Goal: Transaction & Acquisition: Download file/media

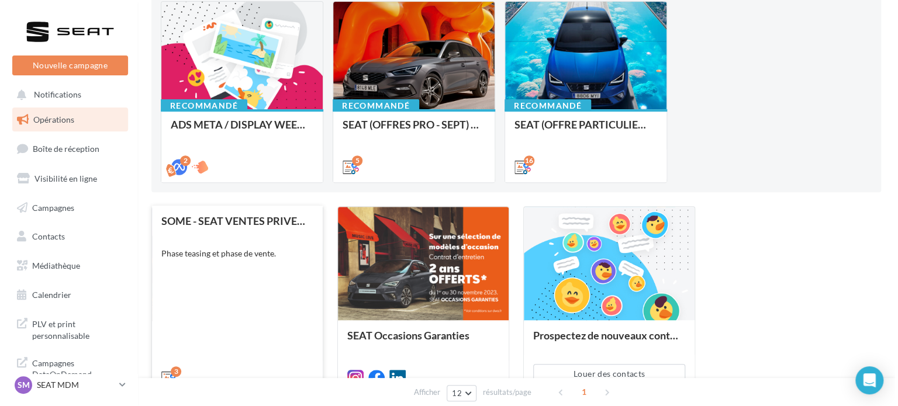
scroll to position [42, 0]
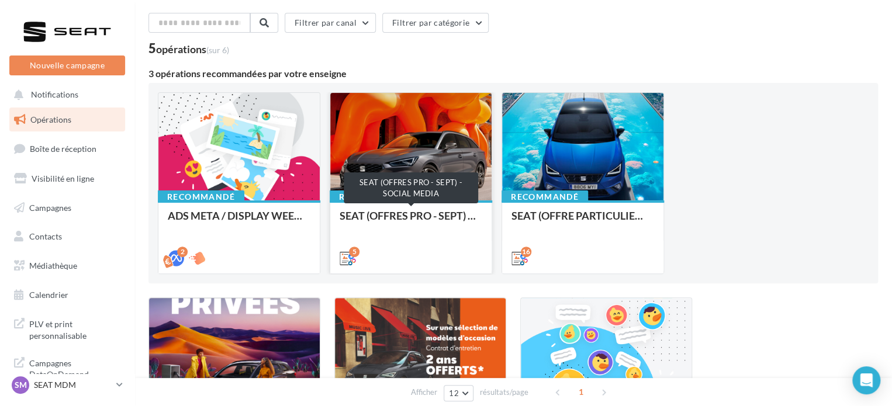
click at [411, 215] on div "SEAT (OFFRES PRO - SEPT) - SOCIAL MEDIA" at bounding box center [411, 221] width 143 height 23
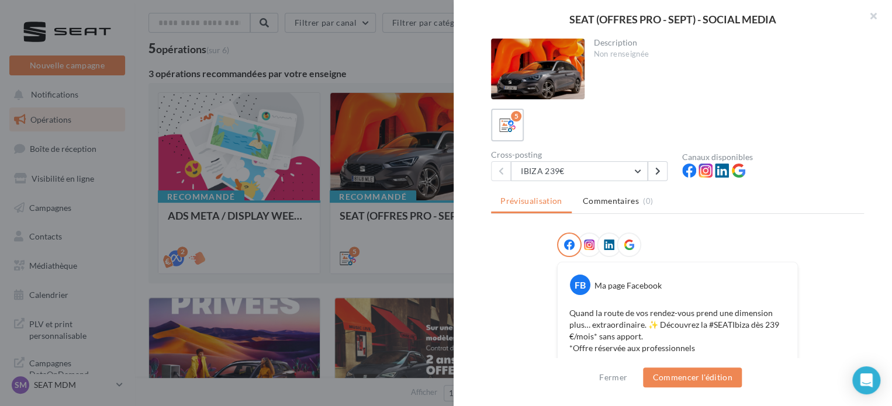
click at [397, 77] on div at bounding box center [446, 203] width 892 height 406
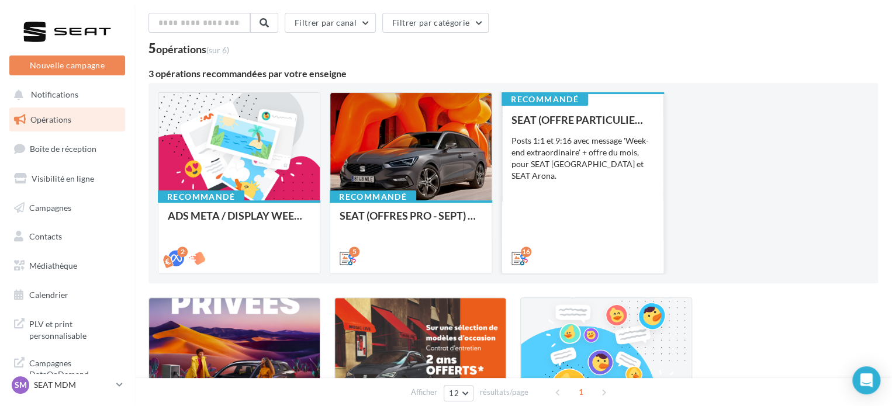
click at [588, 177] on div "SEAT (OFFRE PARTICULIER - SEPT) - SOCIAL MEDIA Posts 1:1 et 9:16 avec message '…" at bounding box center [583, 188] width 143 height 149
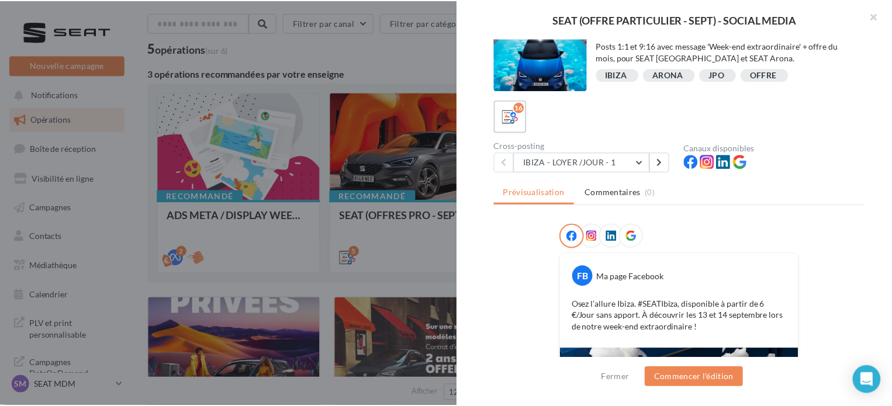
scroll to position [0, 0]
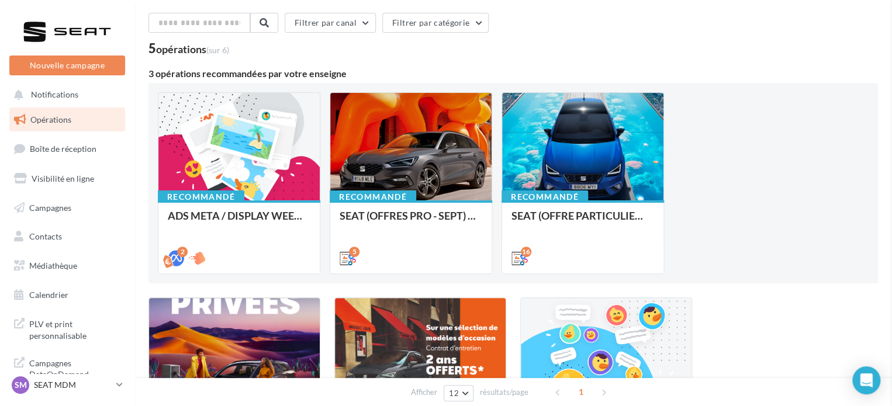
click at [49, 268] on span "Médiathèque" at bounding box center [53, 266] width 48 height 10
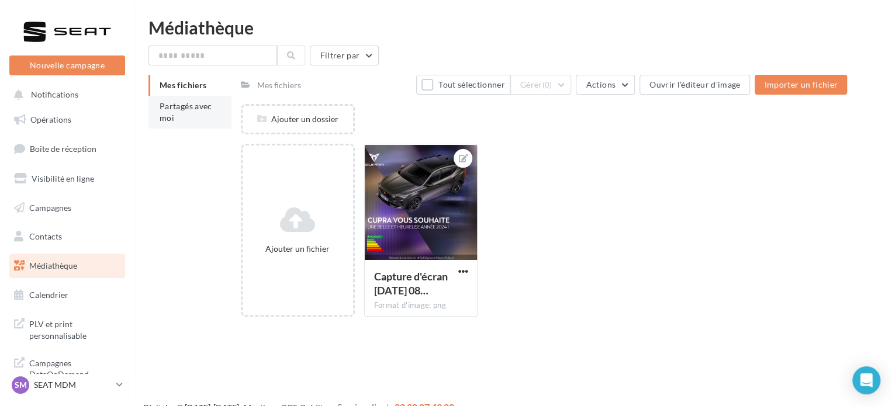
click at [167, 120] on span "Partagés avec moi" at bounding box center [186, 112] width 53 height 22
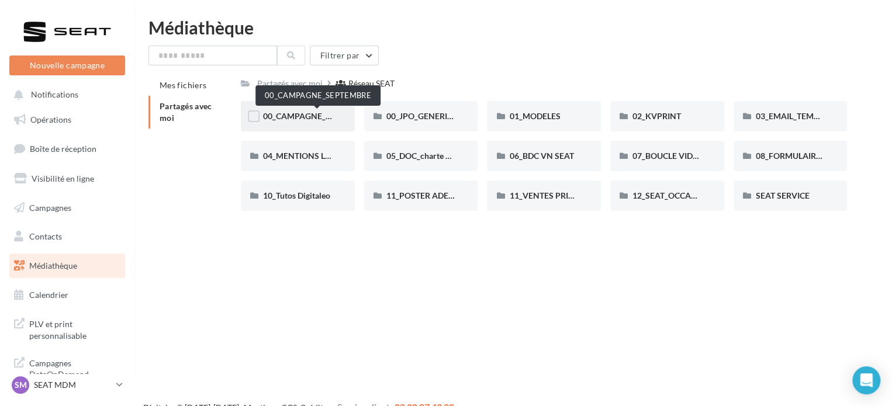
click at [291, 117] on span "00_CAMPAGNE_SEPTEMBRE" at bounding box center [317, 116] width 109 height 10
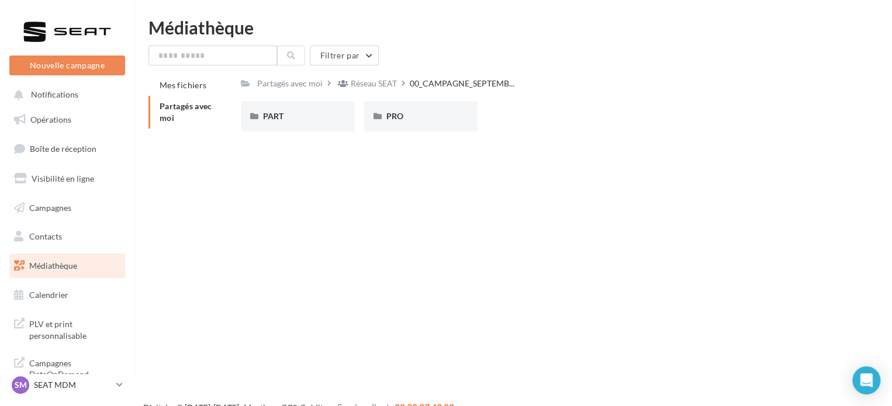
drag, startPoint x: 332, startPoint y: 156, endPoint x: 319, endPoint y: 140, distance: 20.8
click at [332, 156] on div "Nouvelle campagne Nouvelle campagne Notifications Opérations Boîte de réception…" at bounding box center [446, 222] width 892 height 406
click at [292, 119] on div "PART" at bounding box center [298, 117] width 70 height 12
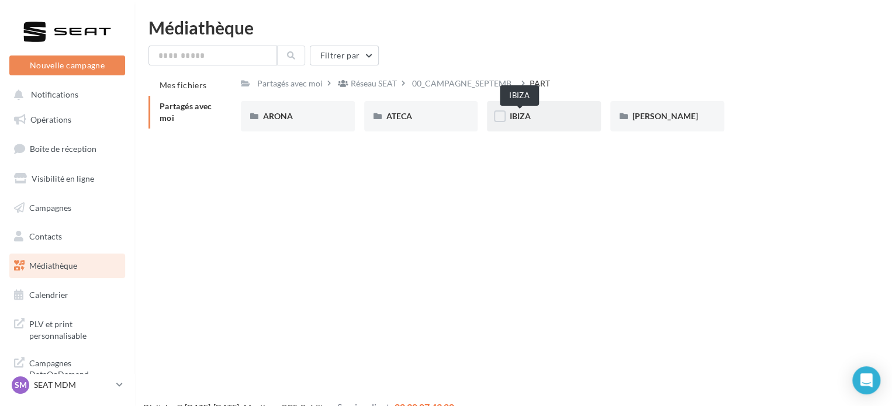
click at [522, 119] on span "IBIZA" at bounding box center [519, 116] width 21 height 10
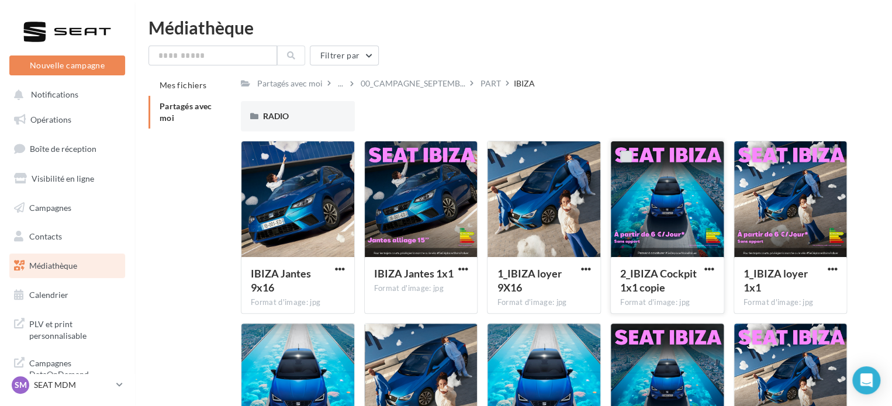
click at [626, 154] on label at bounding box center [627, 157] width 12 height 12
click at [747, 157] on label at bounding box center [750, 157] width 12 height 12
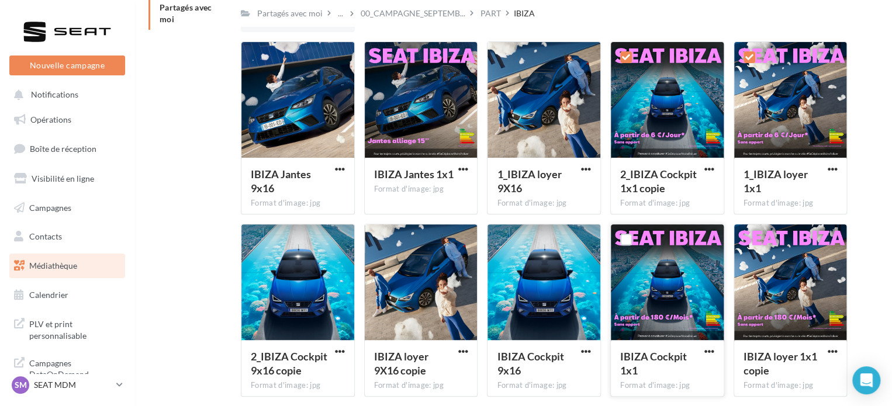
scroll to position [98, 0]
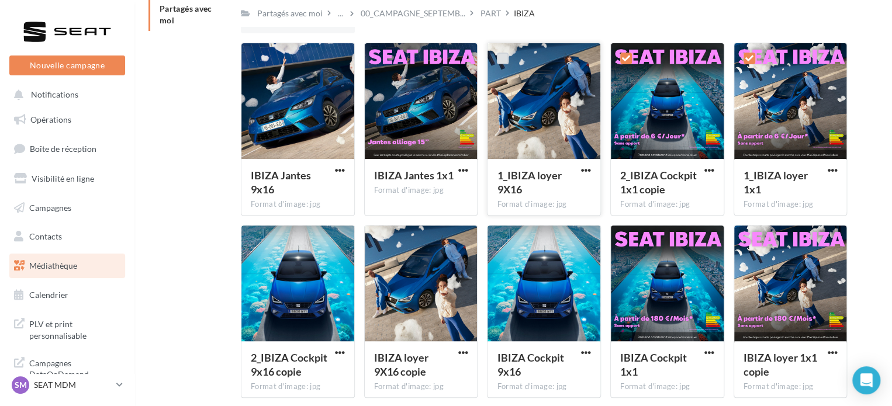
click at [500, 58] on label at bounding box center [503, 59] width 12 height 12
click at [256, 54] on label at bounding box center [257, 59] width 12 height 12
click at [258, 239] on label at bounding box center [257, 241] width 12 height 12
click at [505, 240] on label at bounding box center [503, 241] width 12 height 12
click at [380, 237] on label at bounding box center [380, 241] width 12 height 12
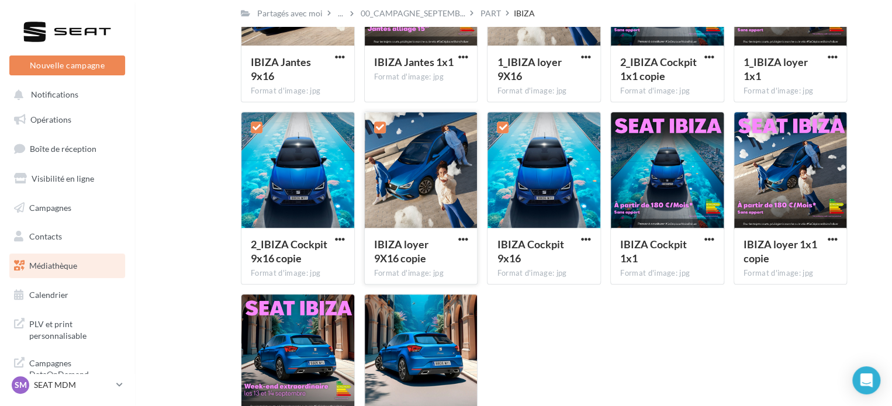
scroll to position [332, 0]
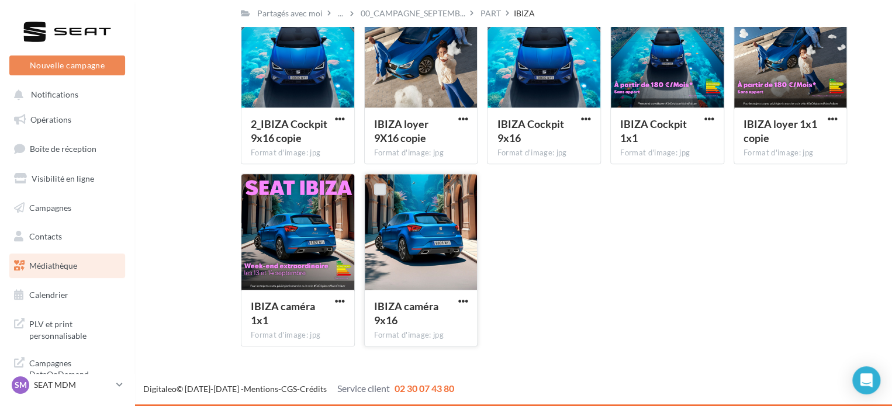
click at [378, 188] on label at bounding box center [380, 190] width 12 height 12
click at [461, 302] on span "button" at bounding box center [463, 302] width 10 height 10
click at [435, 320] on button "Télécharger" at bounding box center [411, 325] width 117 height 30
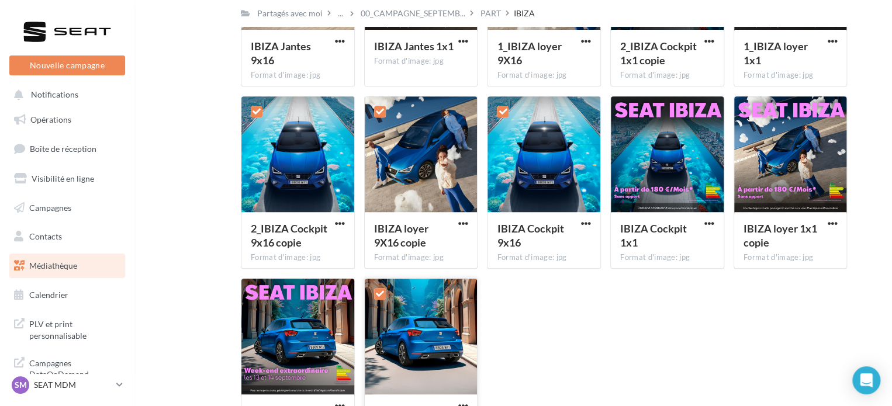
scroll to position [215, 0]
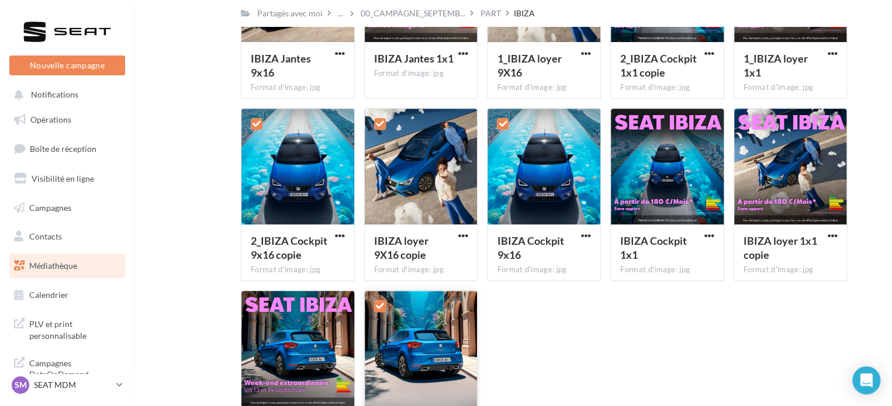
drag, startPoint x: 584, startPoint y: 236, endPoint x: 592, endPoint y: 367, distance: 131.3
click at [592, 367] on div "IBIZA Jantes 9x16 Format d'image: jpg 8 IBIZA Jantes 9x16 IBIZA Jantes 1x1 Form…" at bounding box center [549, 199] width 616 height 547
click at [587, 237] on span "button" at bounding box center [586, 236] width 10 height 10
click at [571, 261] on button "Télécharger" at bounding box center [535, 259] width 117 height 30
click at [466, 236] on span "button" at bounding box center [463, 236] width 10 height 10
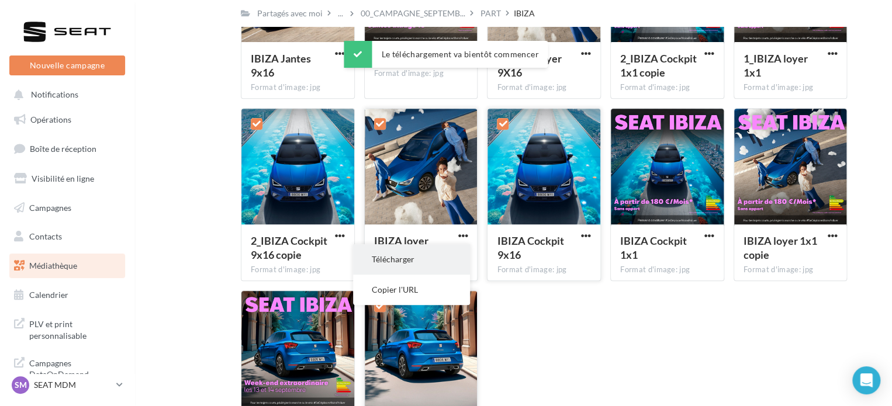
click at [467, 259] on button "Télécharger" at bounding box center [411, 259] width 117 height 30
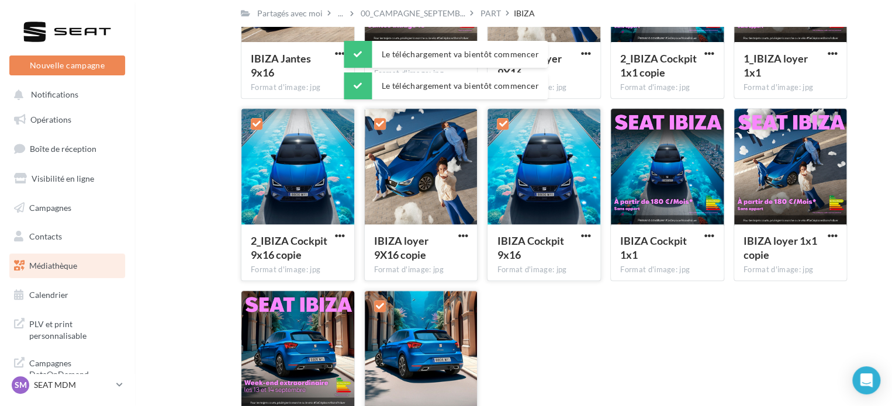
click at [333, 236] on button "button" at bounding box center [340, 237] width 15 height 12
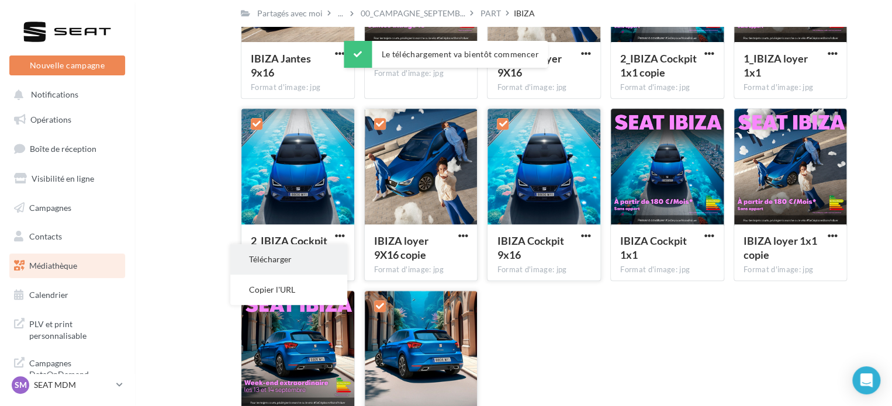
click at [326, 257] on button "Télécharger" at bounding box center [288, 259] width 117 height 30
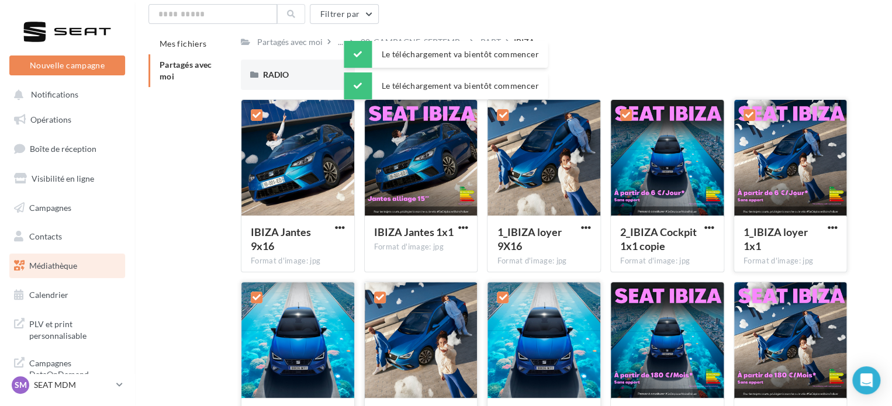
scroll to position [39, 0]
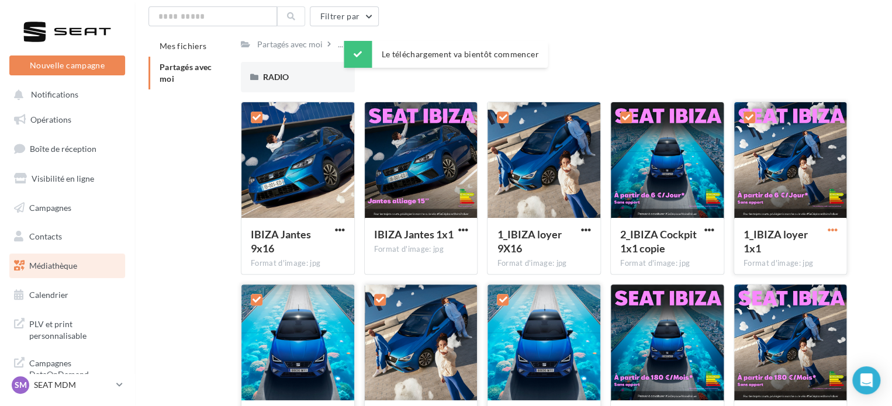
click at [832, 229] on span "button" at bounding box center [833, 230] width 10 height 10
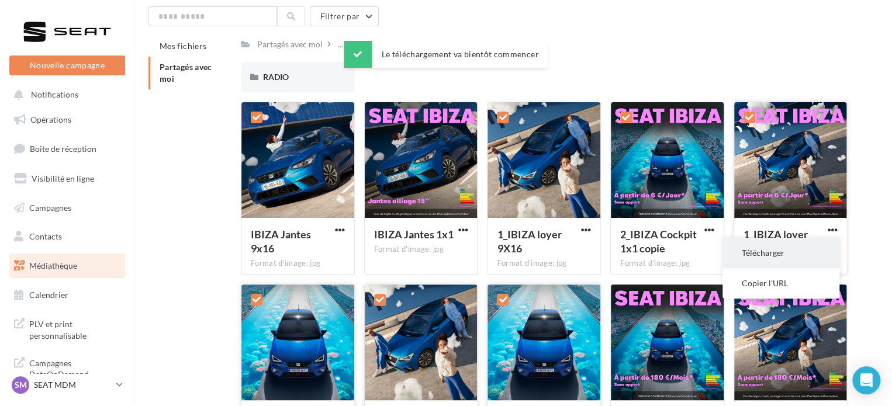
click at [767, 257] on button "Télécharger" at bounding box center [781, 253] width 117 height 30
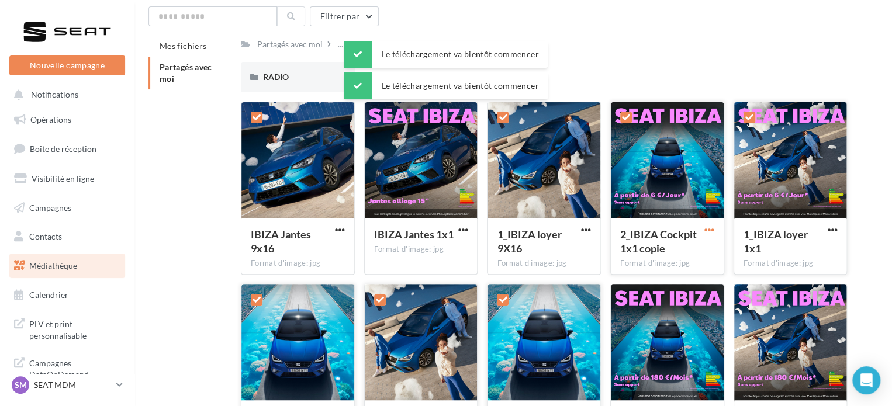
click at [706, 229] on span "button" at bounding box center [710, 230] width 10 height 10
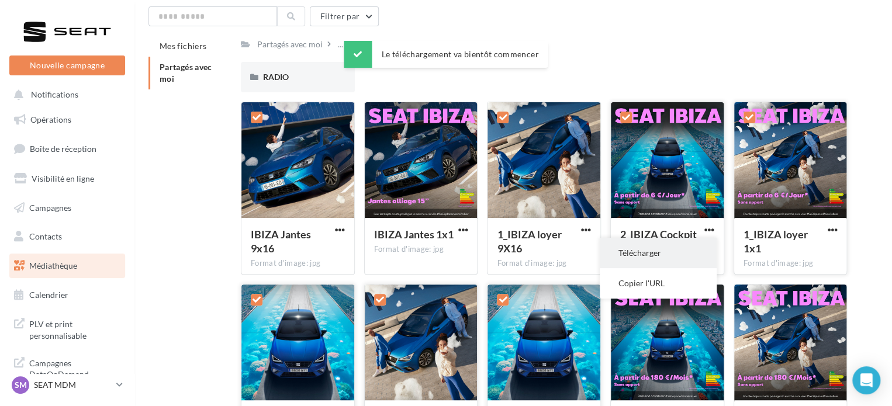
click at [684, 250] on button "Télécharger" at bounding box center [658, 253] width 117 height 30
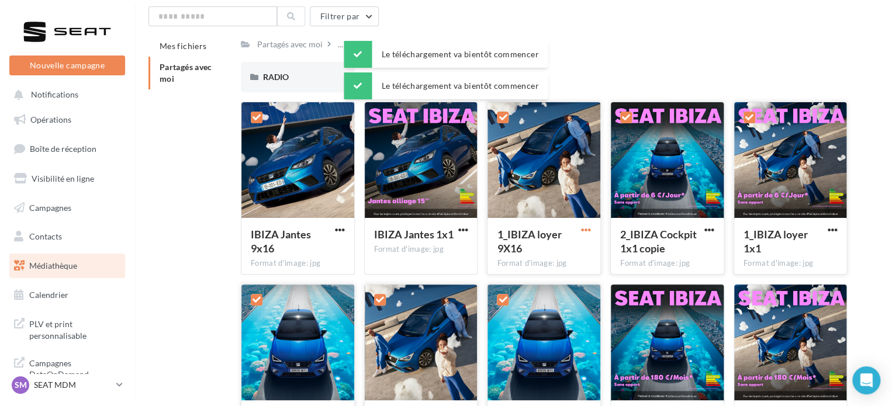
click at [584, 226] on span "button" at bounding box center [586, 230] width 10 height 10
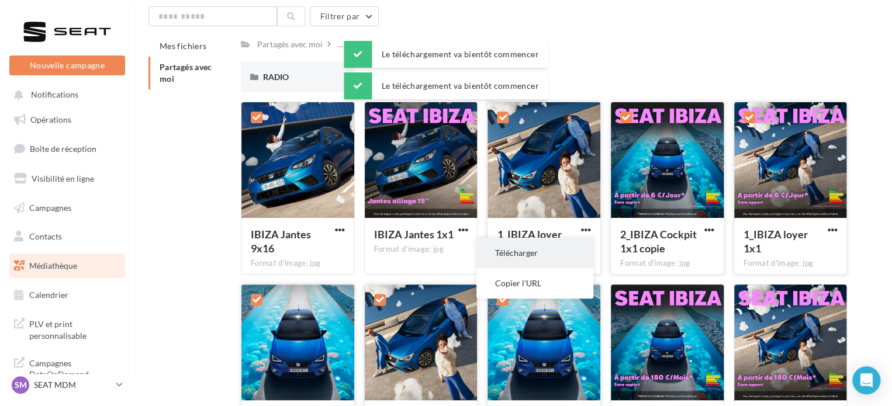
click at [537, 251] on button "Télécharger" at bounding box center [535, 253] width 117 height 30
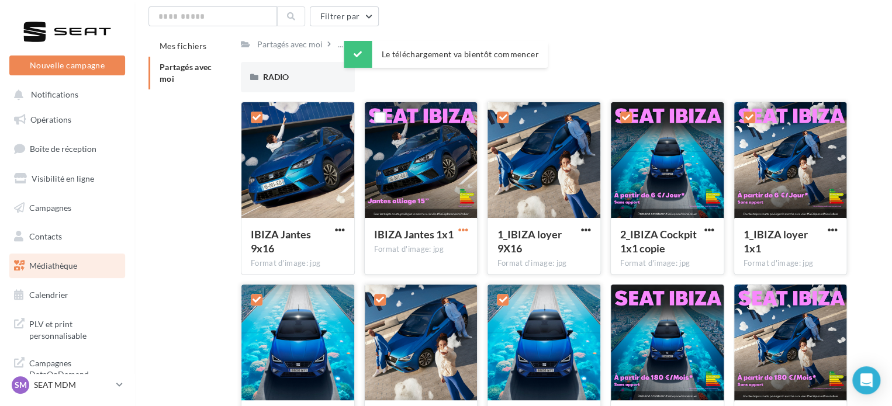
click at [464, 229] on span "button" at bounding box center [463, 230] width 10 height 10
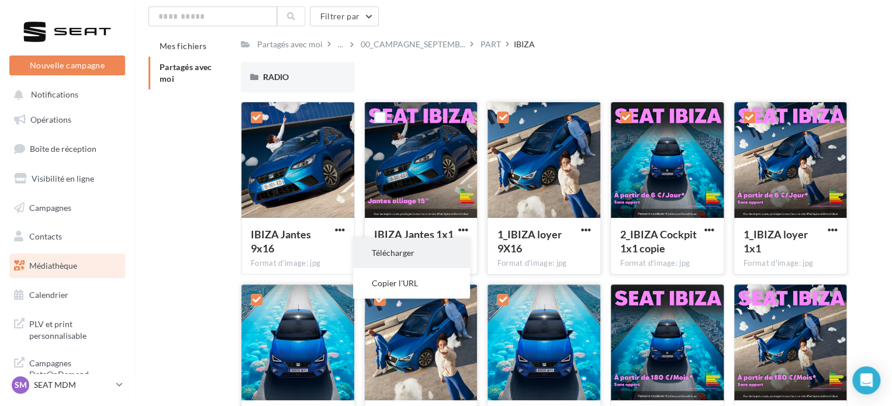
click at [443, 255] on button "Télécharger" at bounding box center [411, 253] width 117 height 30
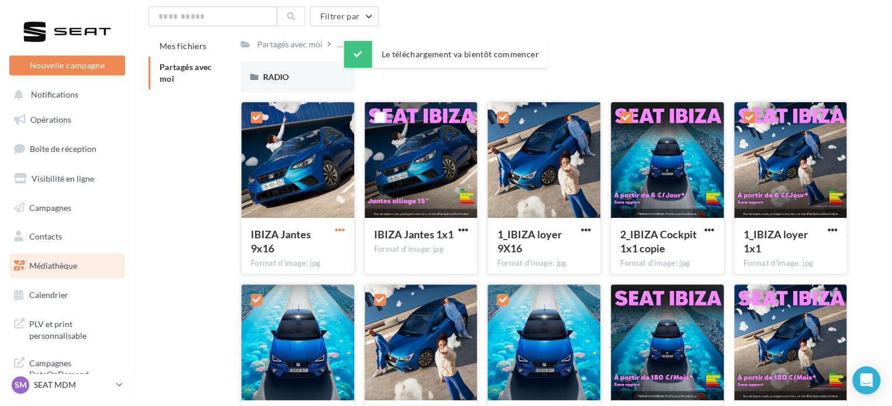
click at [341, 230] on span "button" at bounding box center [340, 230] width 10 height 10
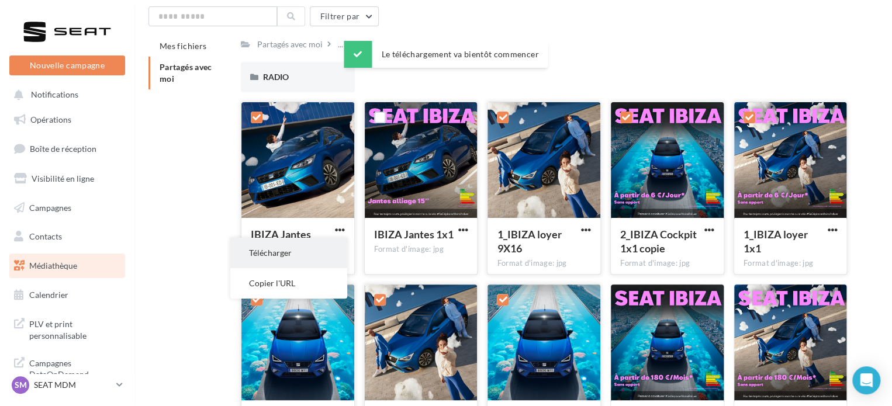
click at [322, 248] on button "Télécharger" at bounding box center [288, 253] width 117 height 30
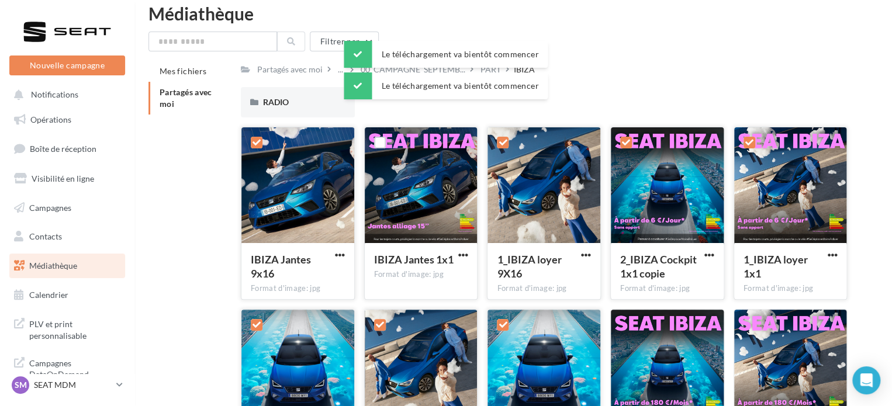
scroll to position [0, 0]
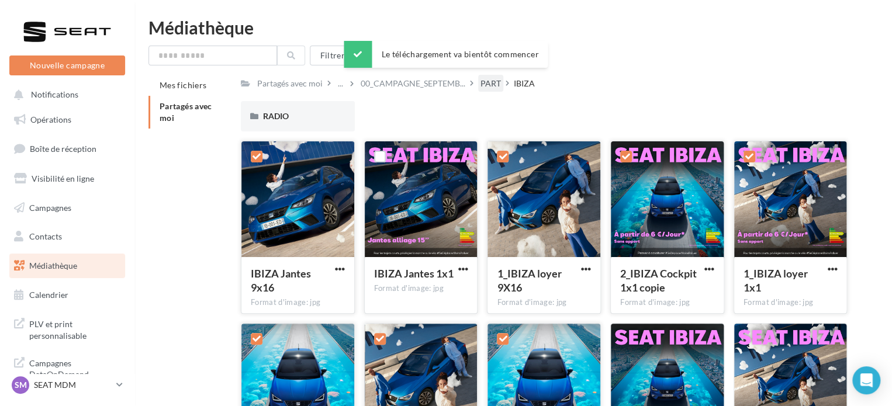
click at [487, 88] on div "PART" at bounding box center [491, 84] width 20 height 12
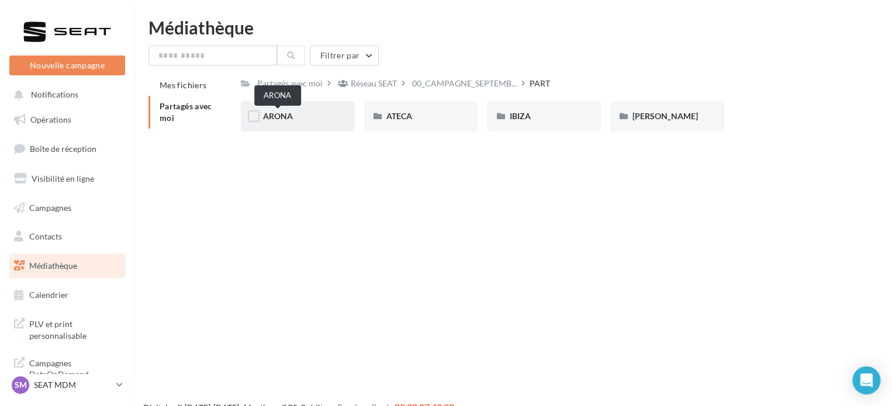
click at [285, 117] on span "ARONA" at bounding box center [278, 116] width 30 height 10
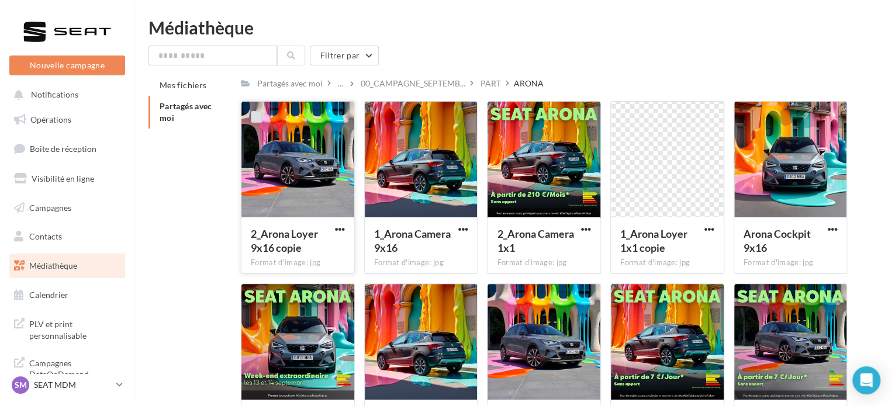
click at [259, 118] on label at bounding box center [257, 117] width 12 height 12
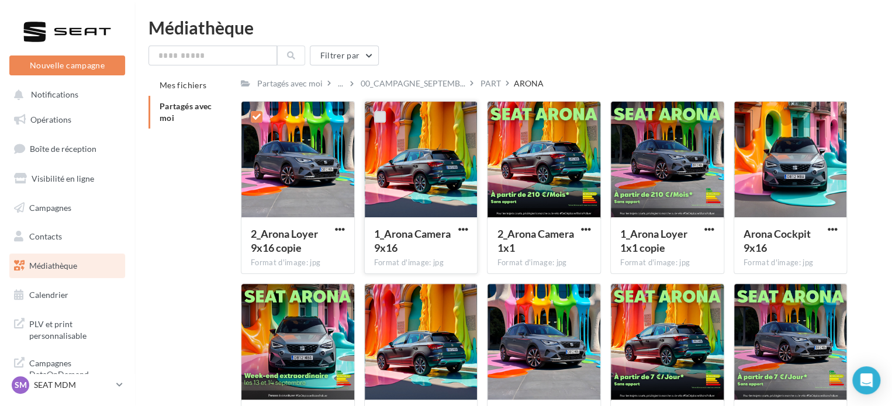
click at [380, 116] on label at bounding box center [380, 117] width 12 height 12
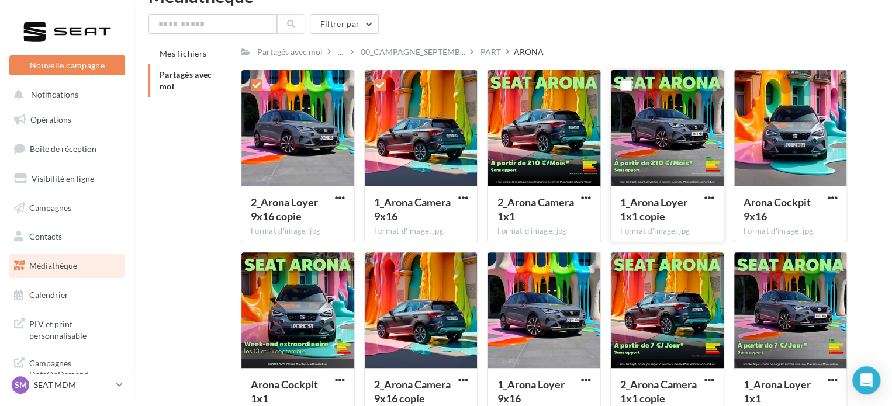
scroll to position [58, 0]
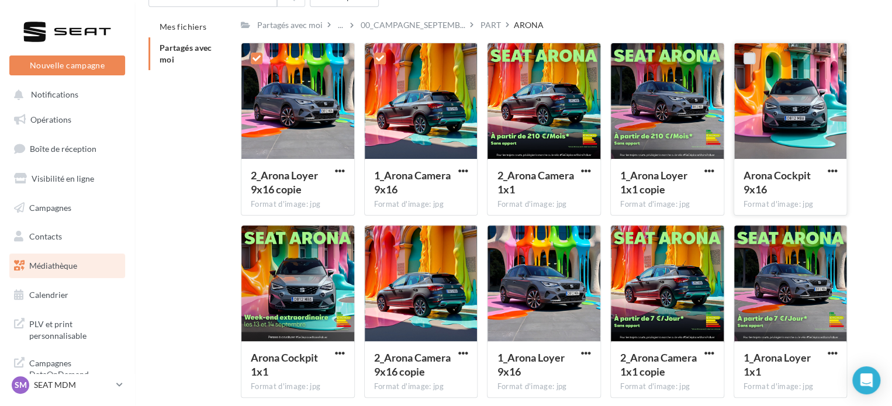
click at [751, 58] on label at bounding box center [750, 59] width 12 height 12
click at [375, 242] on label at bounding box center [380, 241] width 12 height 12
click at [507, 239] on label at bounding box center [503, 241] width 12 height 12
click at [623, 239] on label at bounding box center [627, 241] width 12 height 12
click at [749, 243] on label at bounding box center [750, 241] width 12 height 12
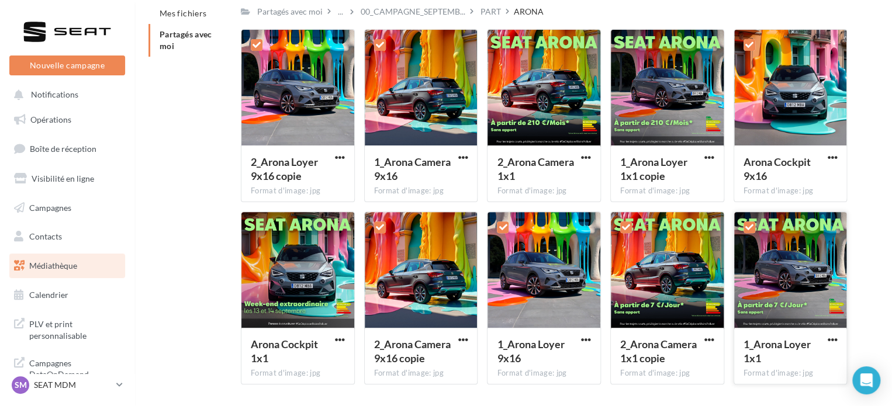
scroll to position [109, 0]
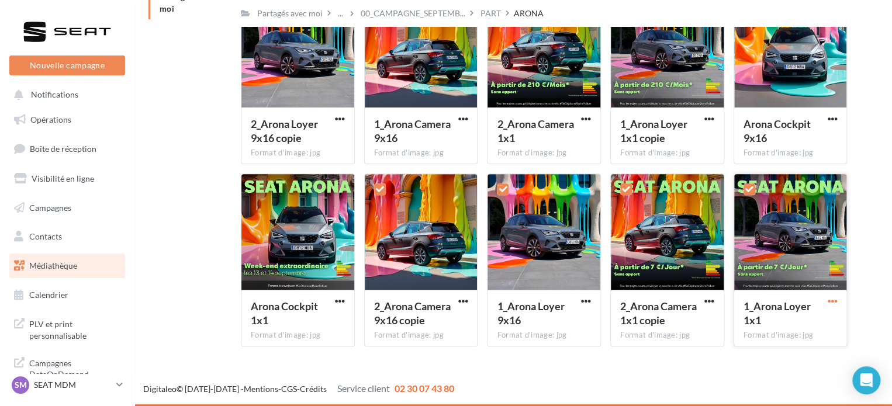
click at [836, 301] on span "button" at bounding box center [833, 302] width 10 height 10
click at [778, 325] on button "Télécharger" at bounding box center [781, 325] width 117 height 30
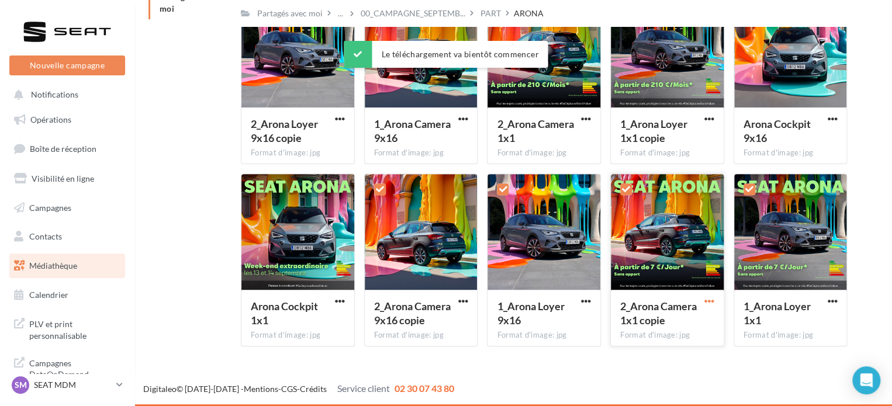
click at [707, 298] on span "button" at bounding box center [710, 302] width 10 height 10
drag, startPoint x: 699, startPoint y: 325, endPoint x: 670, endPoint y: 315, distance: 31.4
click at [699, 325] on button "Télécharger" at bounding box center [658, 325] width 117 height 30
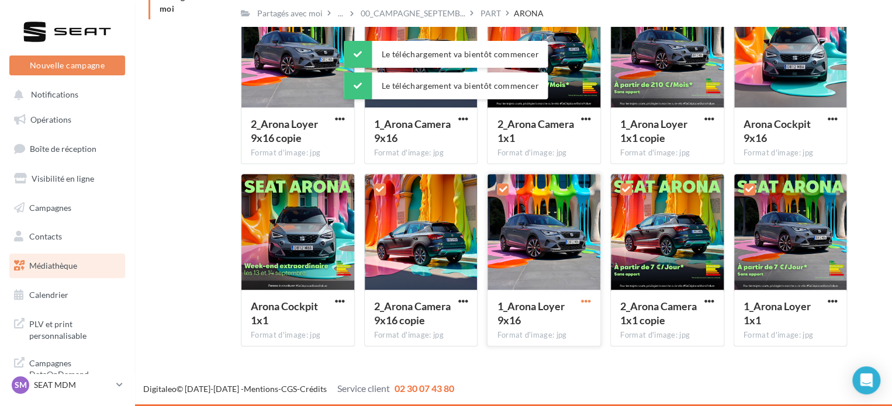
click at [583, 301] on span "button" at bounding box center [586, 302] width 10 height 10
click at [573, 320] on button "Télécharger" at bounding box center [535, 325] width 117 height 30
click at [468, 300] on button "button" at bounding box center [463, 303] width 15 height 12
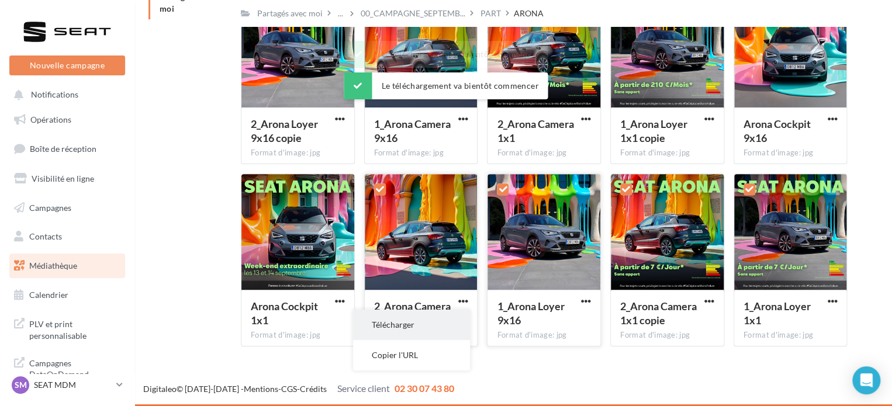
click at [416, 325] on button "Télécharger" at bounding box center [411, 325] width 117 height 30
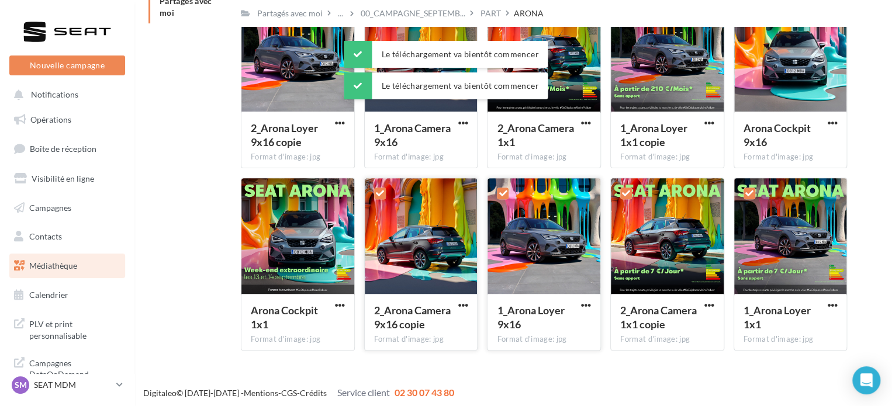
scroll to position [51, 0]
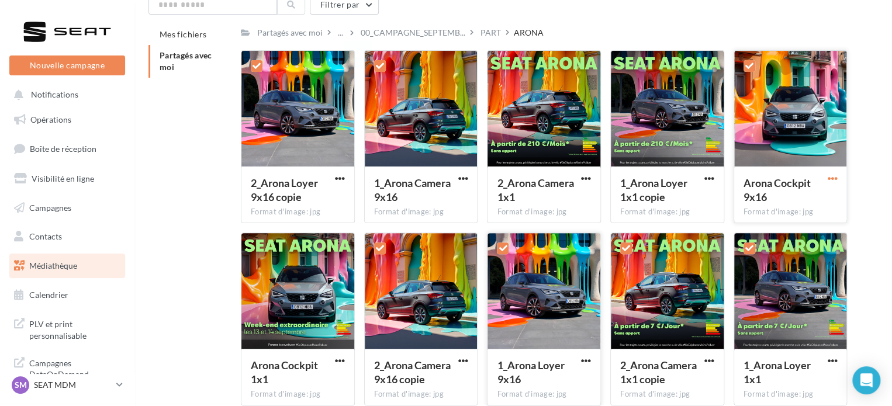
click at [830, 177] on span "button" at bounding box center [833, 179] width 10 height 10
click at [757, 208] on button "Télécharger" at bounding box center [781, 202] width 117 height 30
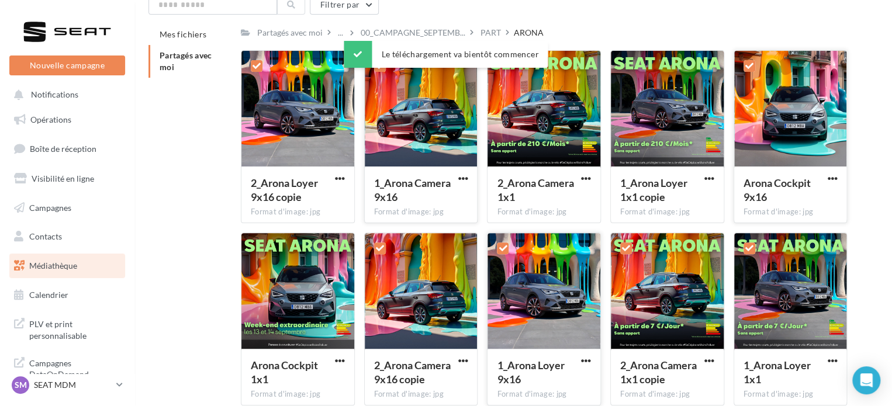
drag, startPoint x: 460, startPoint y: 177, endPoint x: 455, endPoint y: 182, distance: 7.4
click at [460, 177] on span "button" at bounding box center [463, 179] width 10 height 10
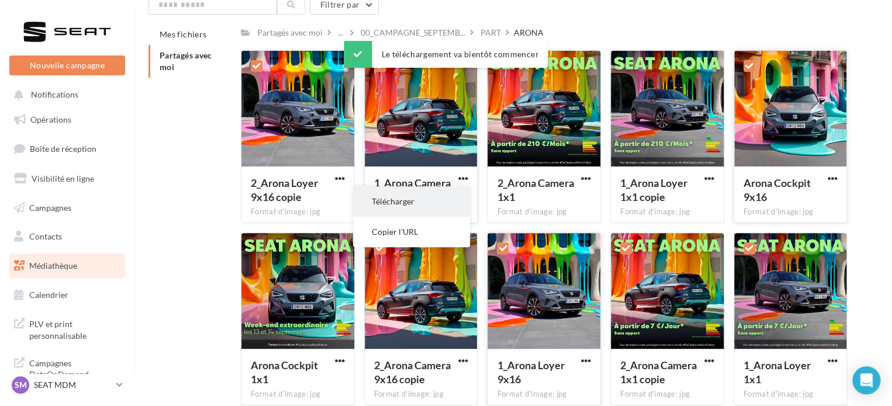
click at [422, 206] on button "Télécharger" at bounding box center [411, 202] width 117 height 30
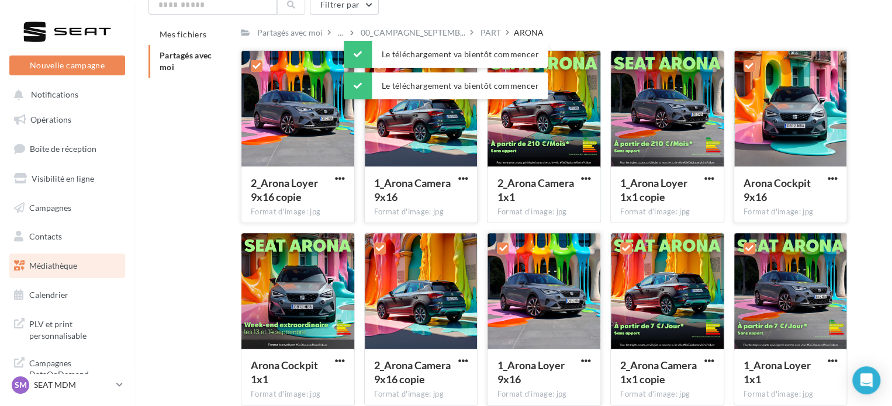
click at [346, 177] on button "button" at bounding box center [340, 180] width 15 height 12
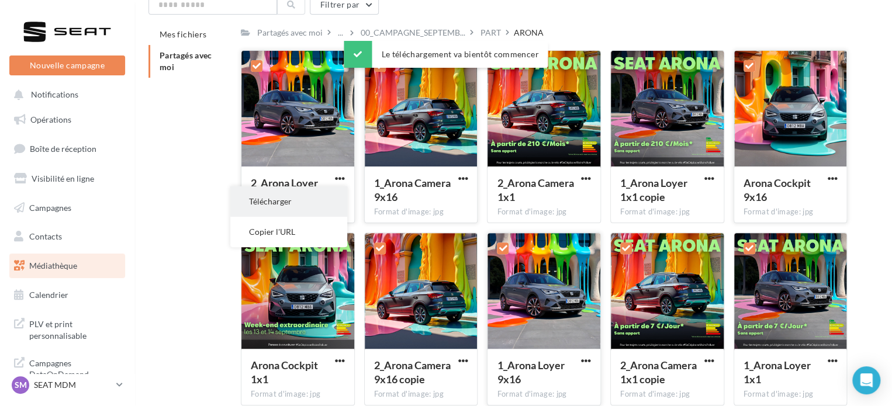
click at [330, 197] on button "Télécharger" at bounding box center [288, 202] width 117 height 30
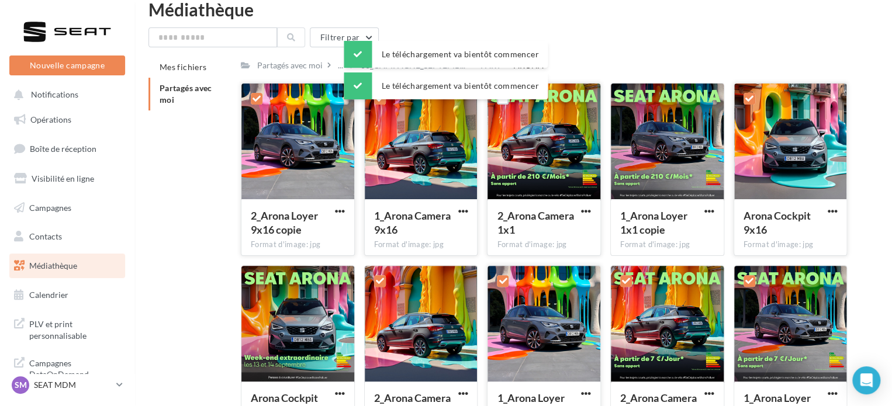
scroll to position [0, 0]
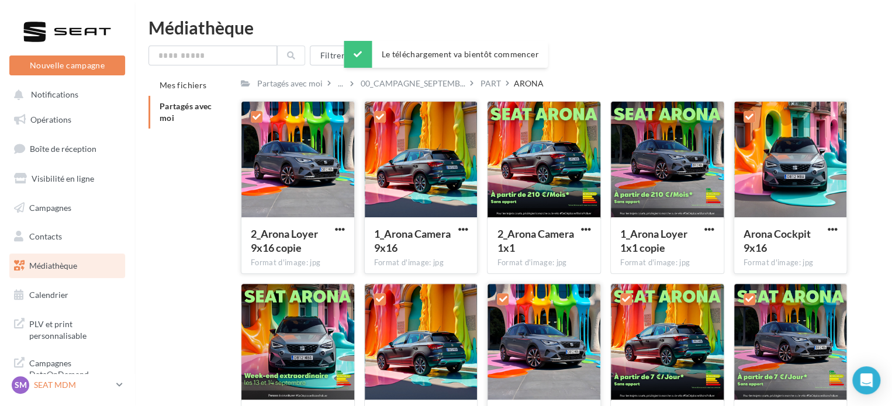
click at [37, 383] on p "SEAT MDM" at bounding box center [73, 386] width 78 height 12
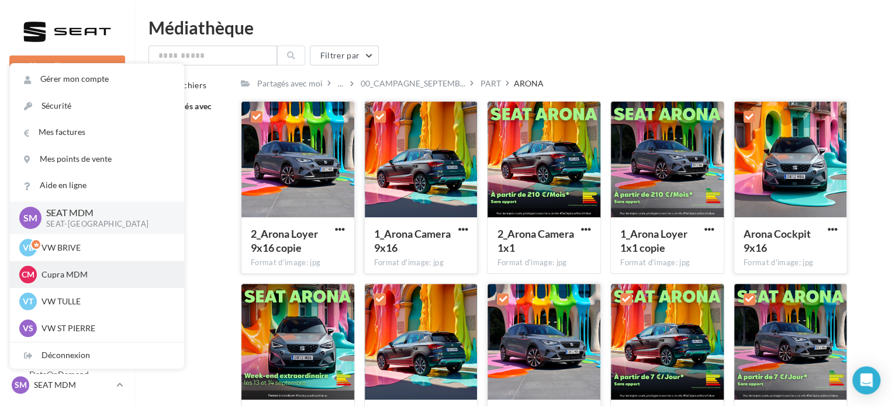
click at [61, 277] on p "Cupra MDM" at bounding box center [106, 275] width 129 height 12
